Goal: Check status: Check status

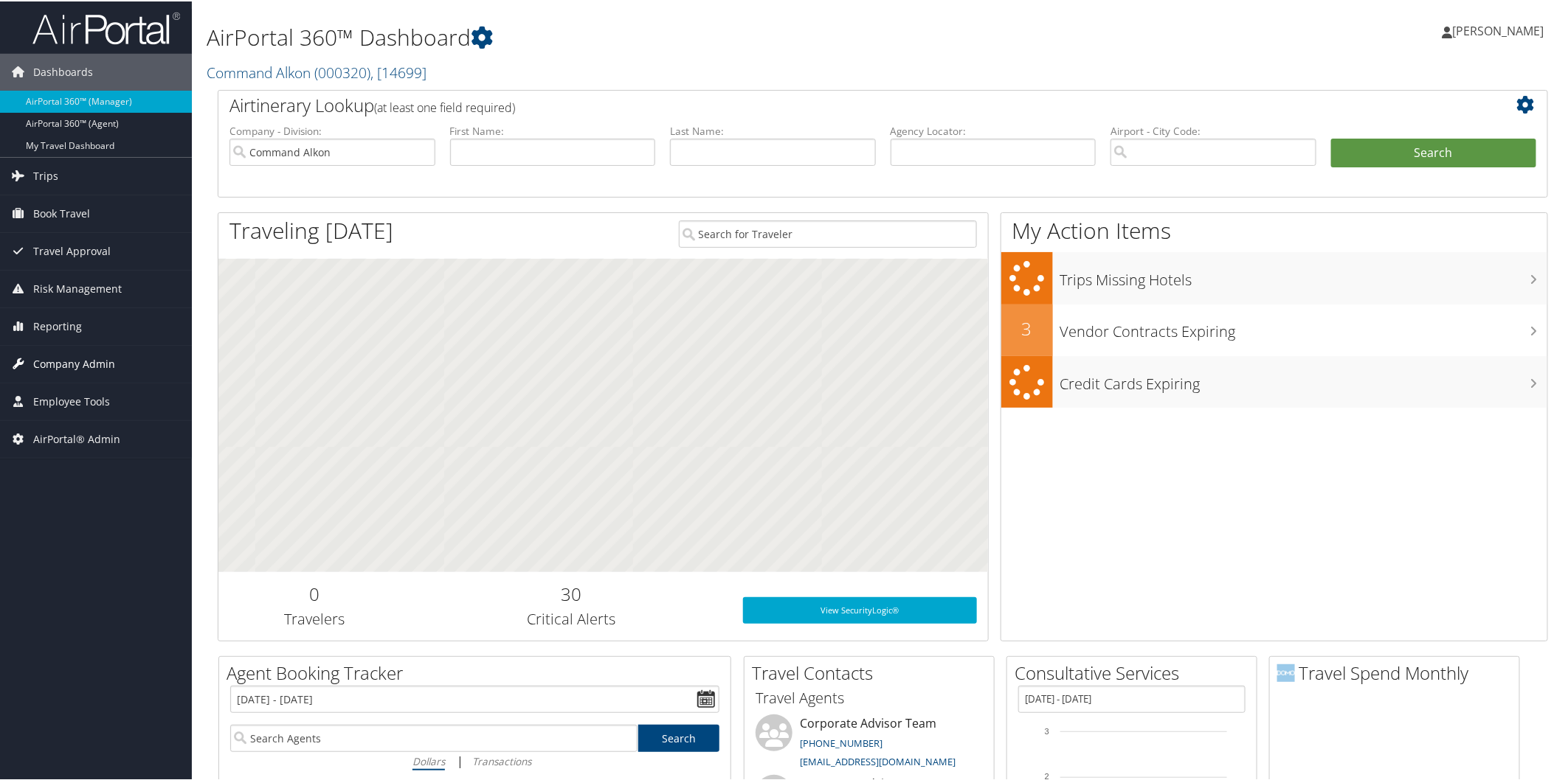
click at [83, 355] on span "Company Admin" at bounding box center [73, 362] width 82 height 37
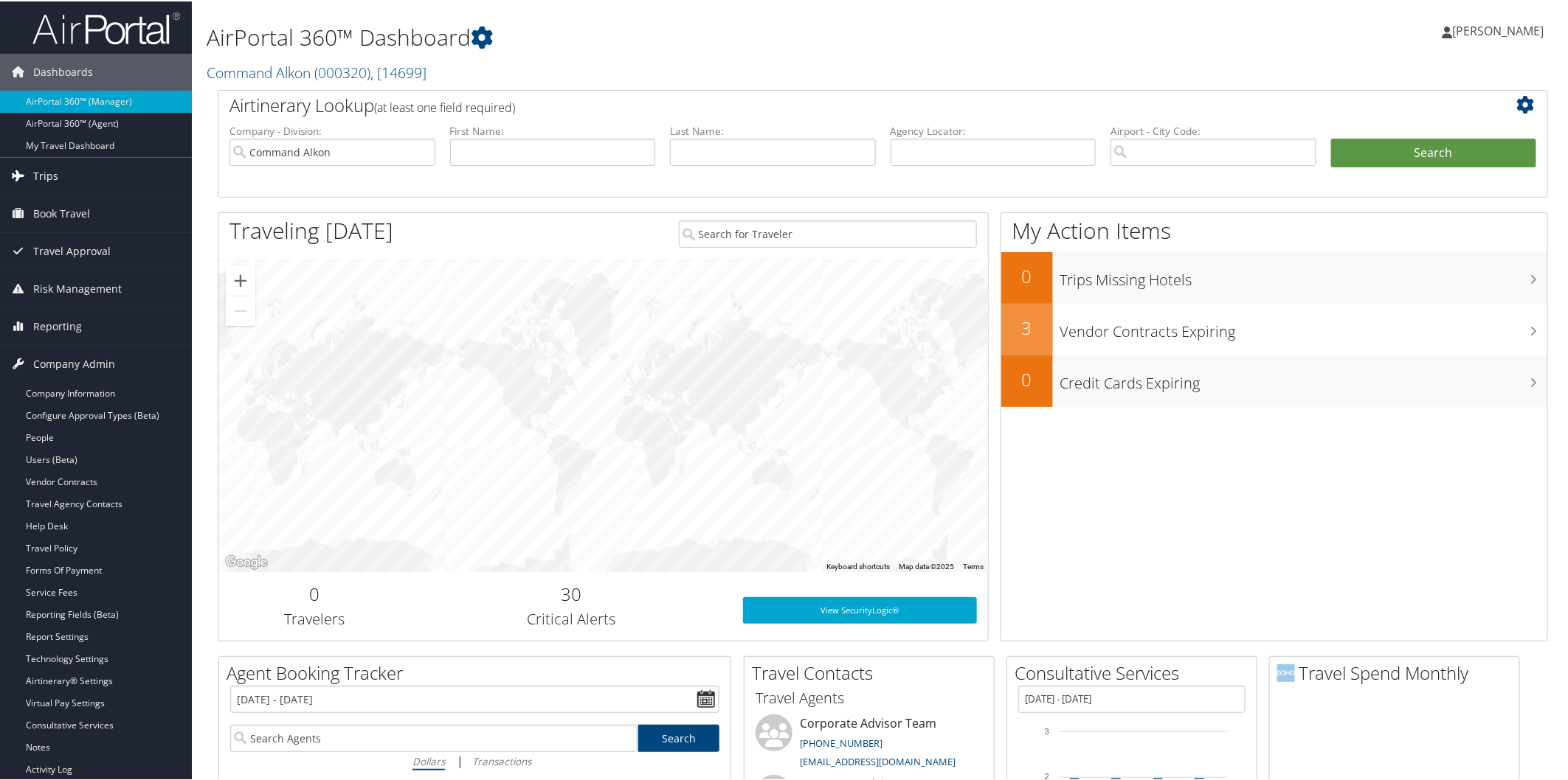
click at [42, 168] on span "Trips" at bounding box center [45, 174] width 25 height 37
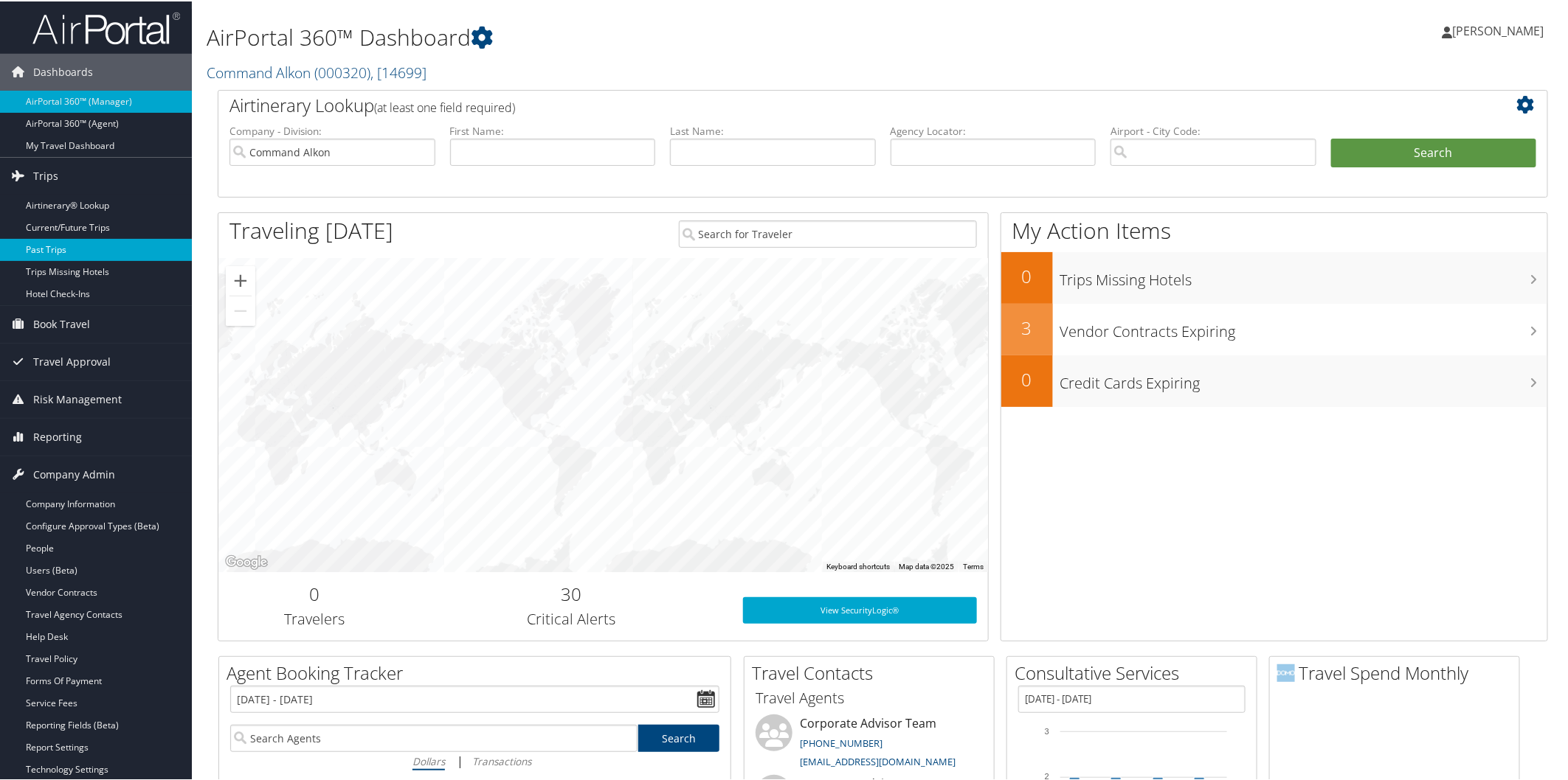
click at [56, 244] on link "Past Trips" at bounding box center [96, 248] width 192 height 22
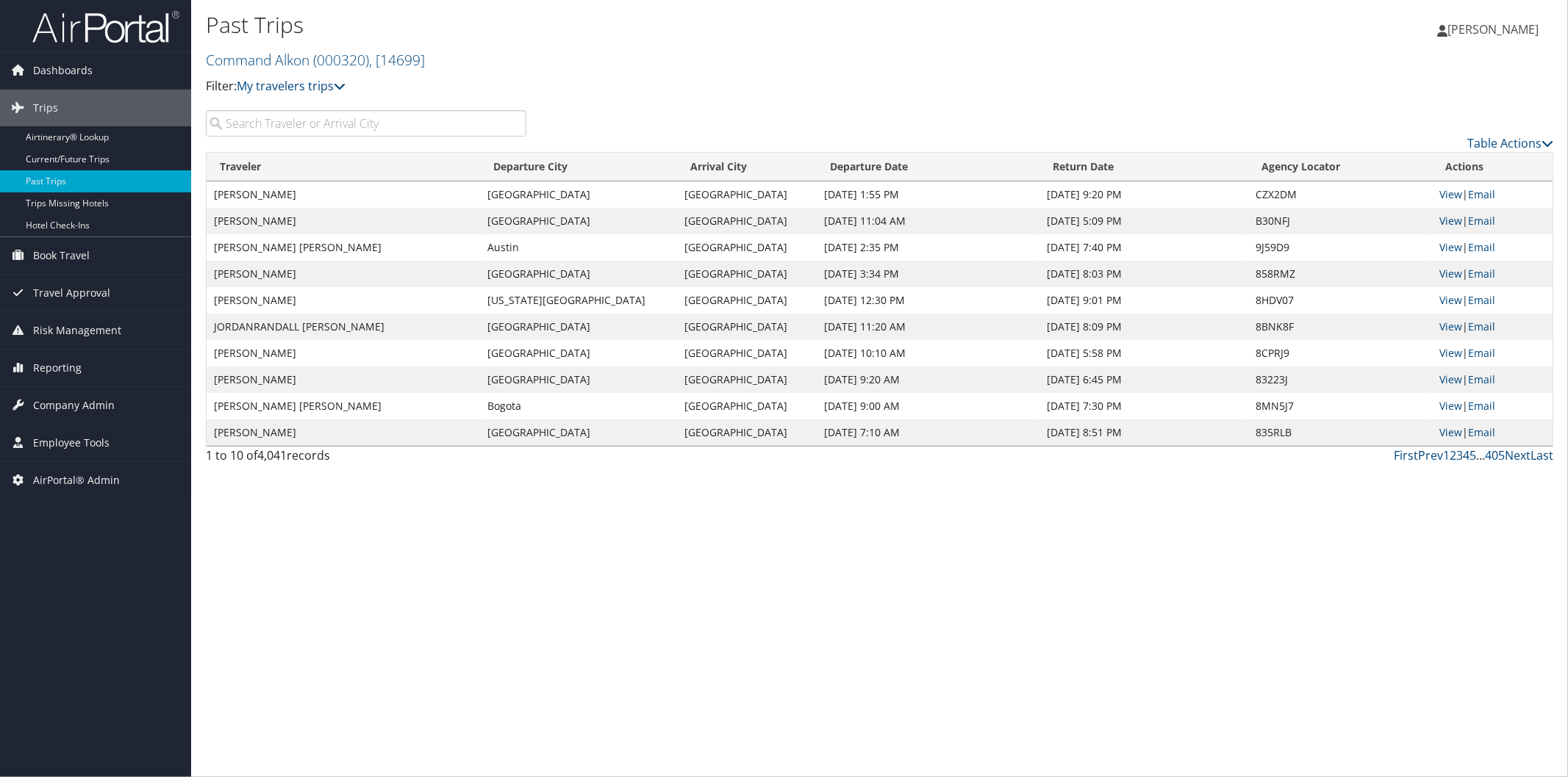
click at [288, 126] on input "search" at bounding box center [365, 123] width 321 height 26
paste input "DFW82B"
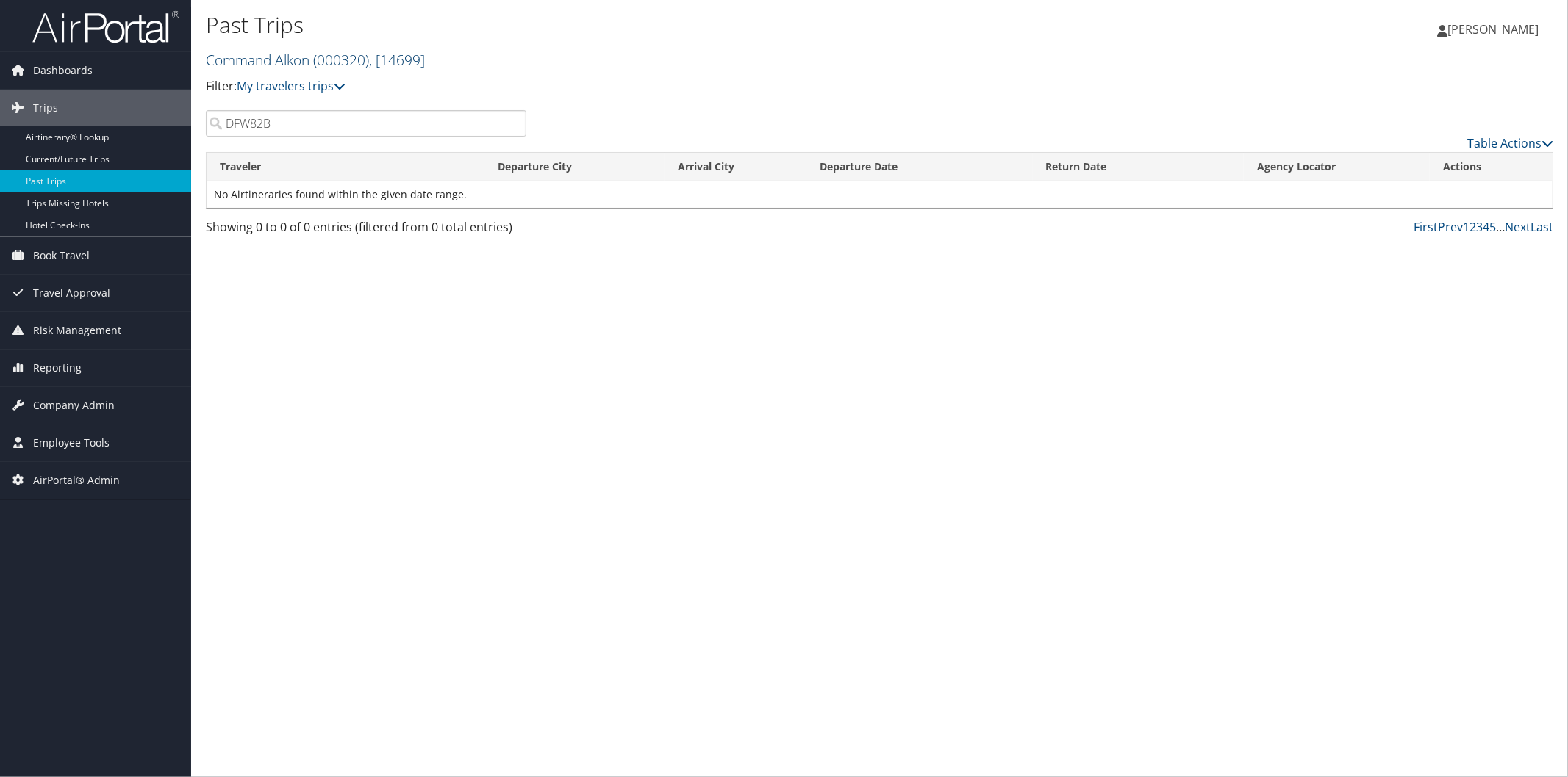
type input "DFW82B"
click at [299, 60] on link "Command Alkon ( 000320 ) , [ 14699 ]" at bounding box center [315, 59] width 219 height 20
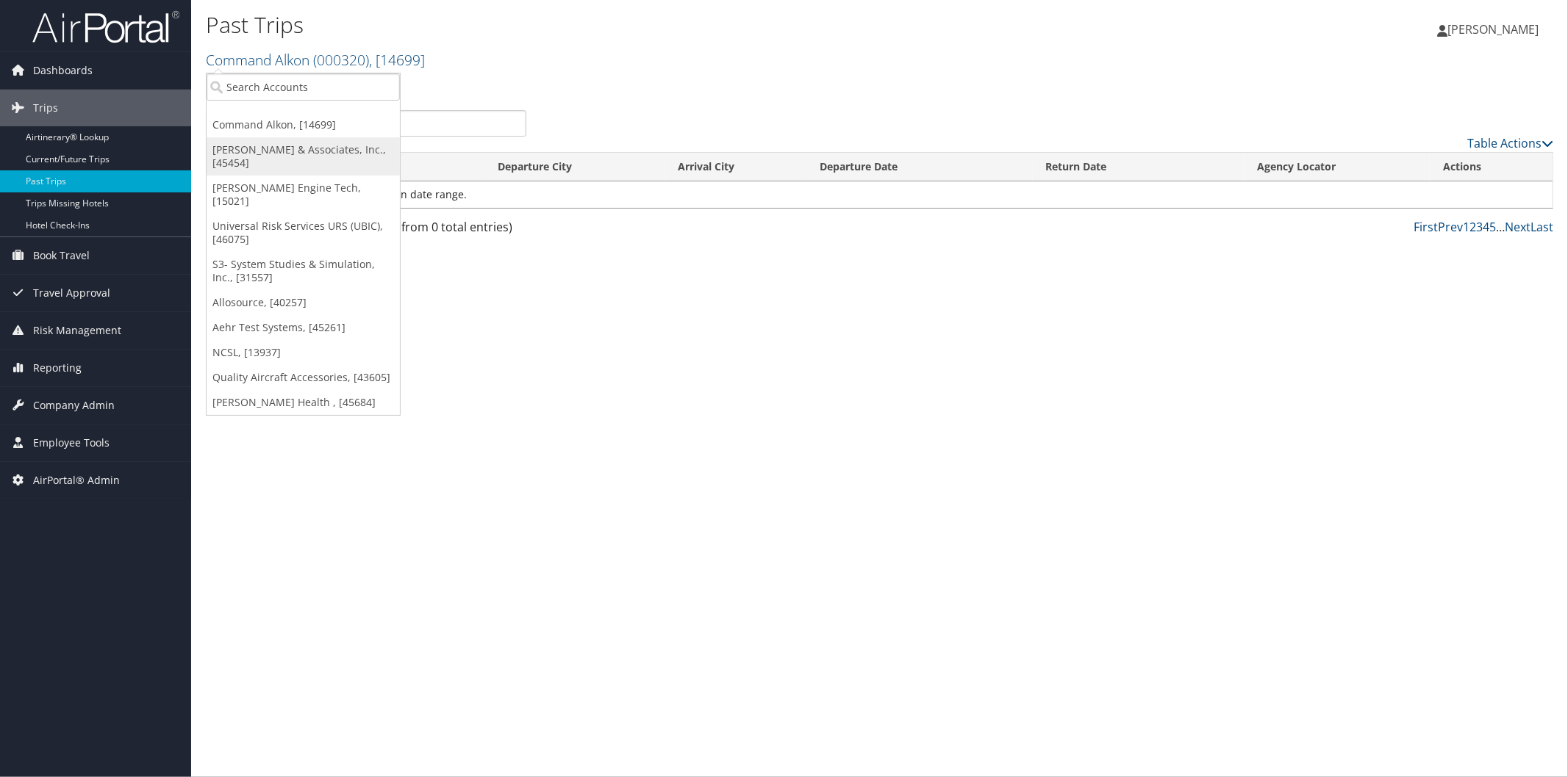
click at [281, 147] on link "[PERSON_NAME] & Associates, Inc., [45454]" at bounding box center [303, 156] width 193 height 38
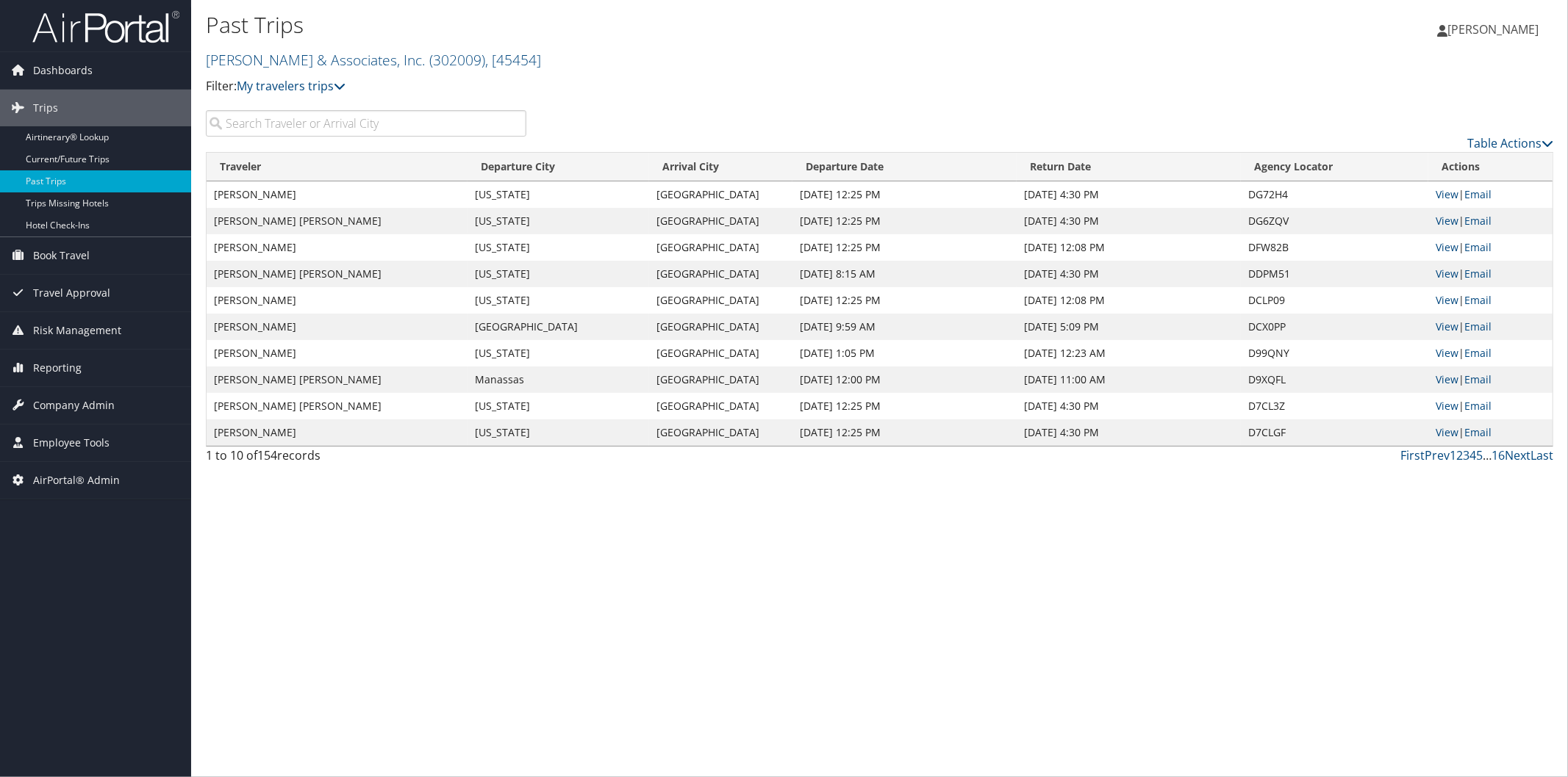
click at [336, 120] on input "search" at bounding box center [365, 123] width 321 height 26
paste input "DFW82B"
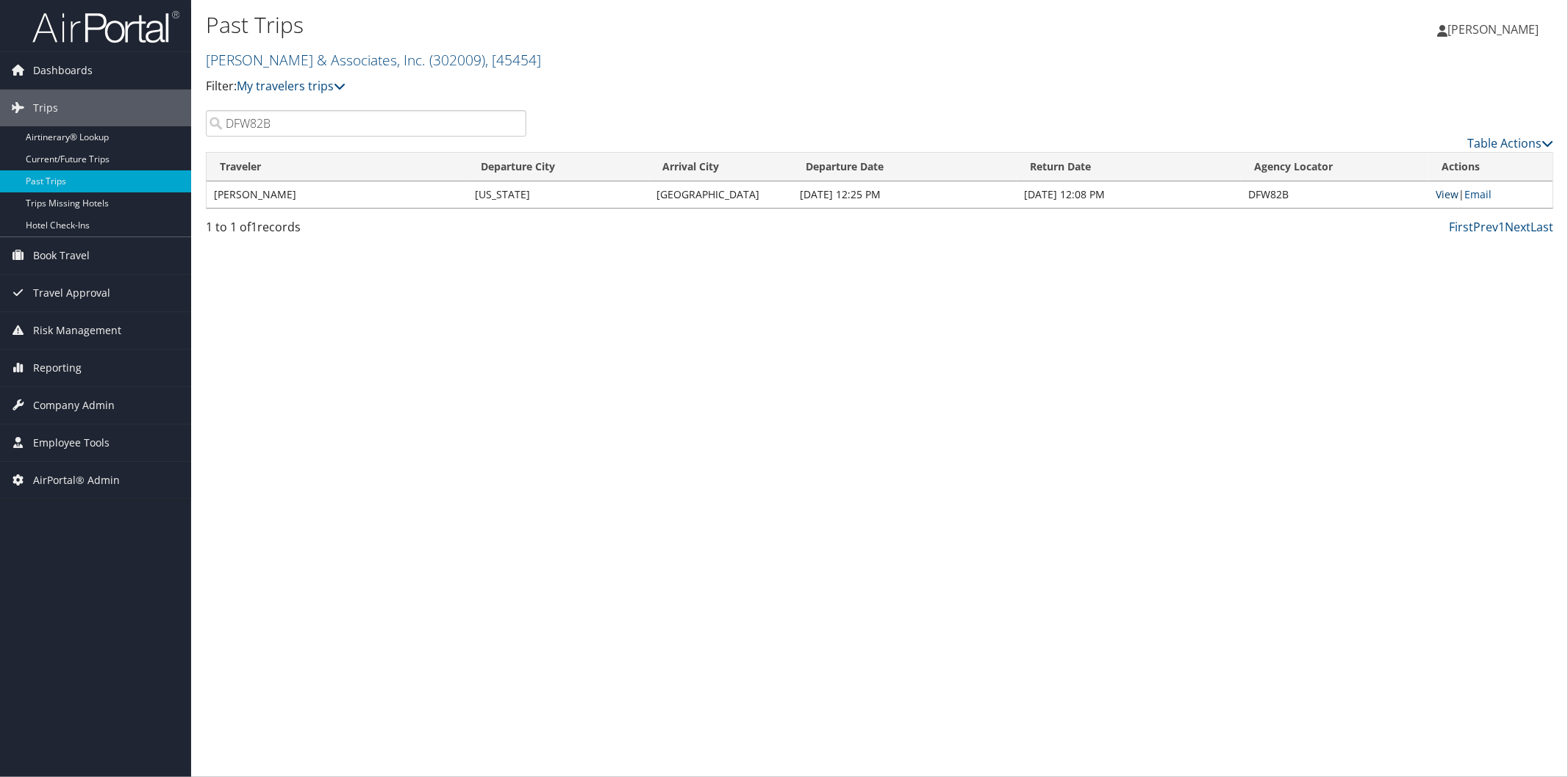
type input "DFW82B"
click at [1449, 197] on link "View" at bounding box center [1447, 194] width 22 height 14
